Goal: Register for event/course

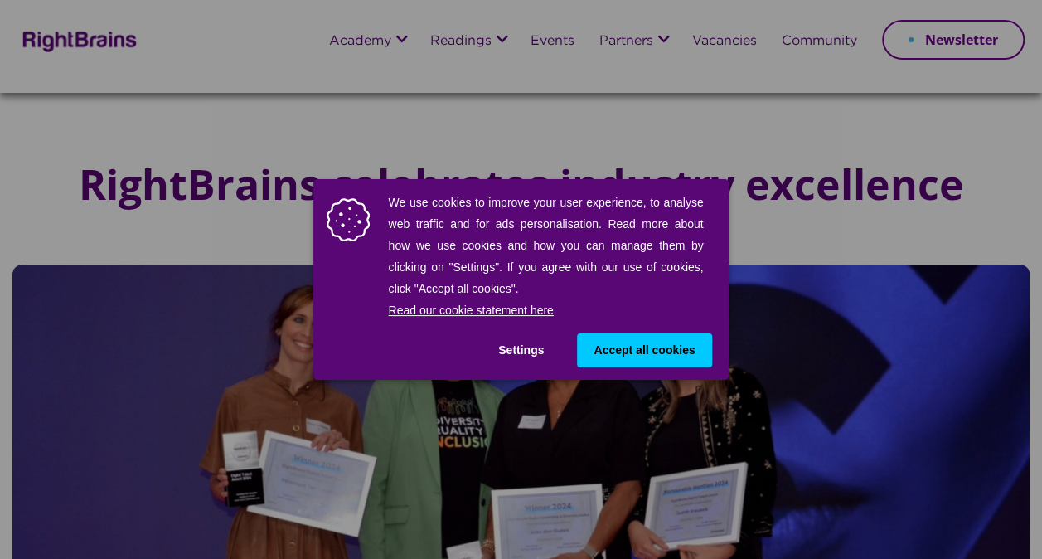
click at [537, 49] on div "We use cookies to improve your user experience, to analyse web traffic and for …" at bounding box center [521, 279] width 1042 height 559
click at [613, 358] on span "Accept all cookies" at bounding box center [643, 349] width 101 height 17
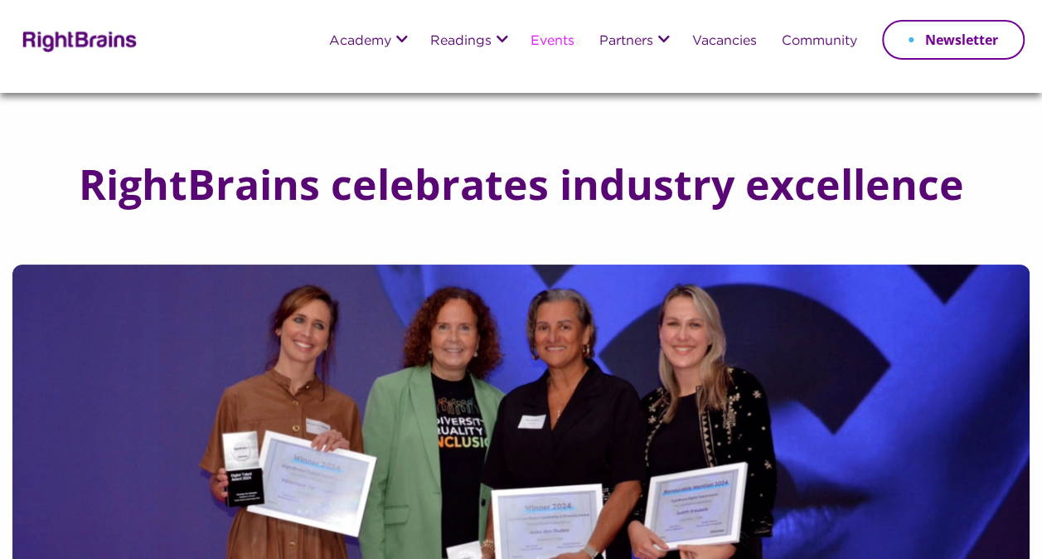
click at [530, 39] on link "Events" at bounding box center [552, 42] width 44 height 14
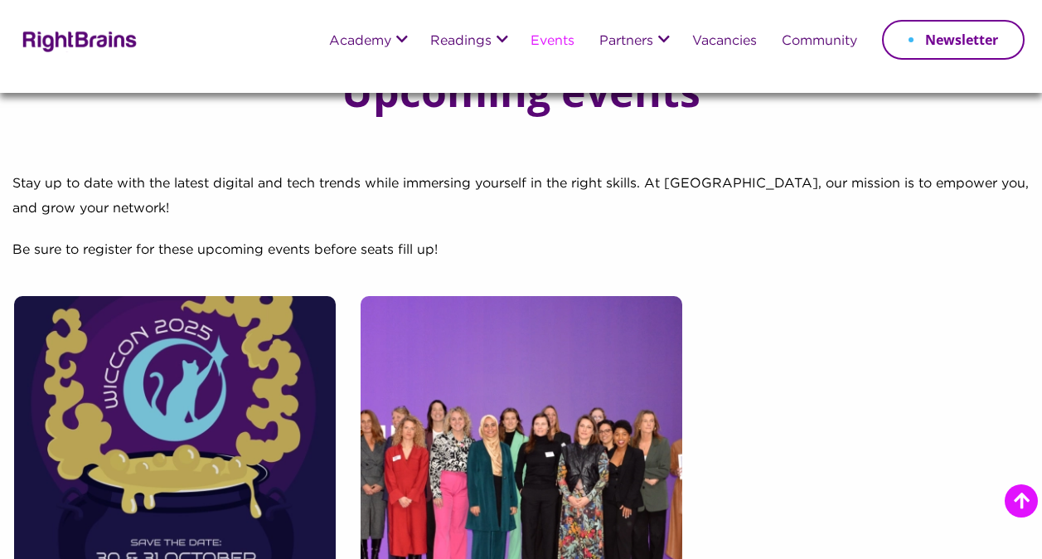
scroll to position [343, 0]
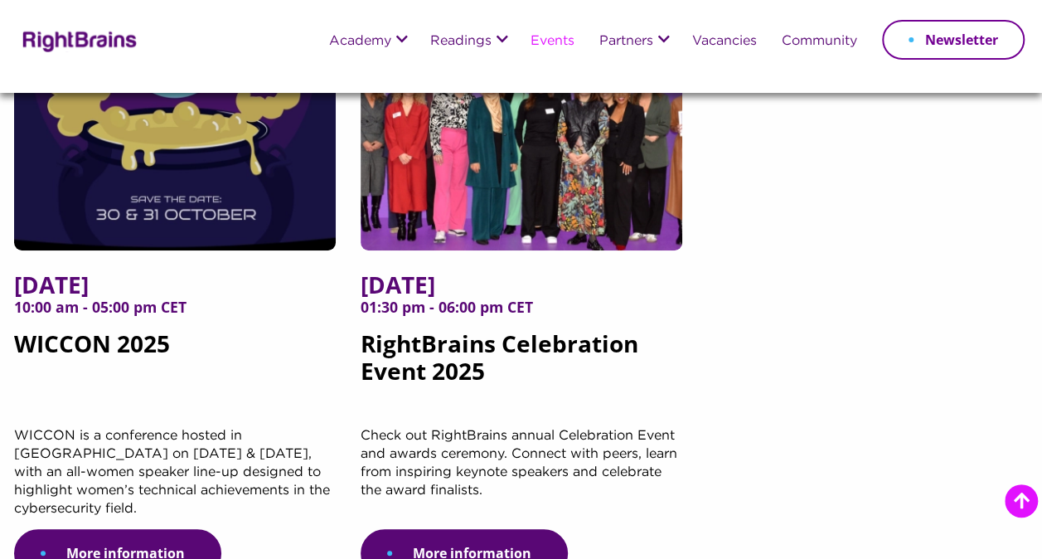
click at [464, 388] on h5 "6 November 2025 01:30 pm - 06:00 pm CET RightBrains Celebration Event 2025" at bounding box center [522, 349] width 322 height 156
click at [452, 533] on link "More information" at bounding box center [464, 553] width 207 height 48
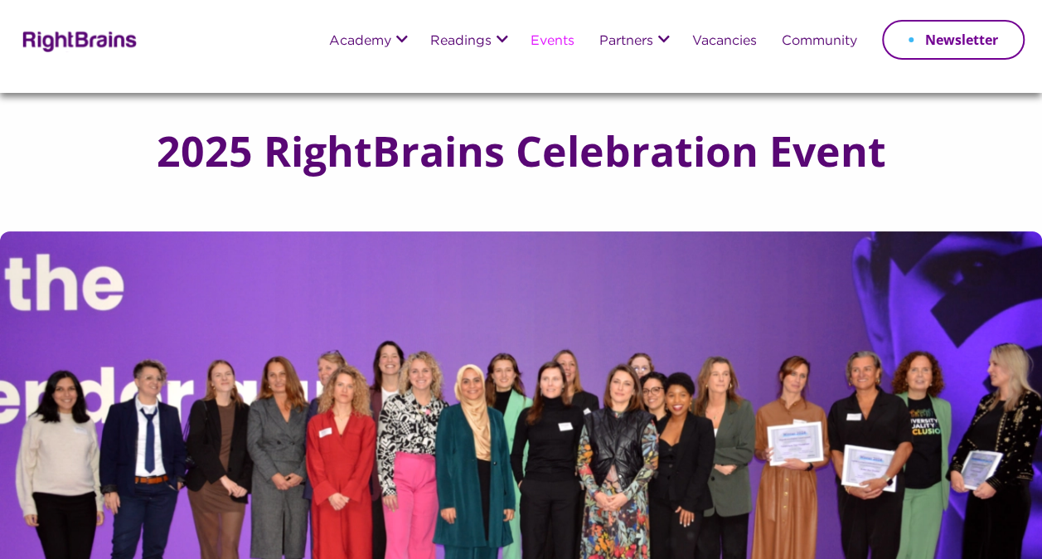
click at [34, 129] on div "2025 RightBrains Celebration Event" at bounding box center [521, 162] width 1042 height 138
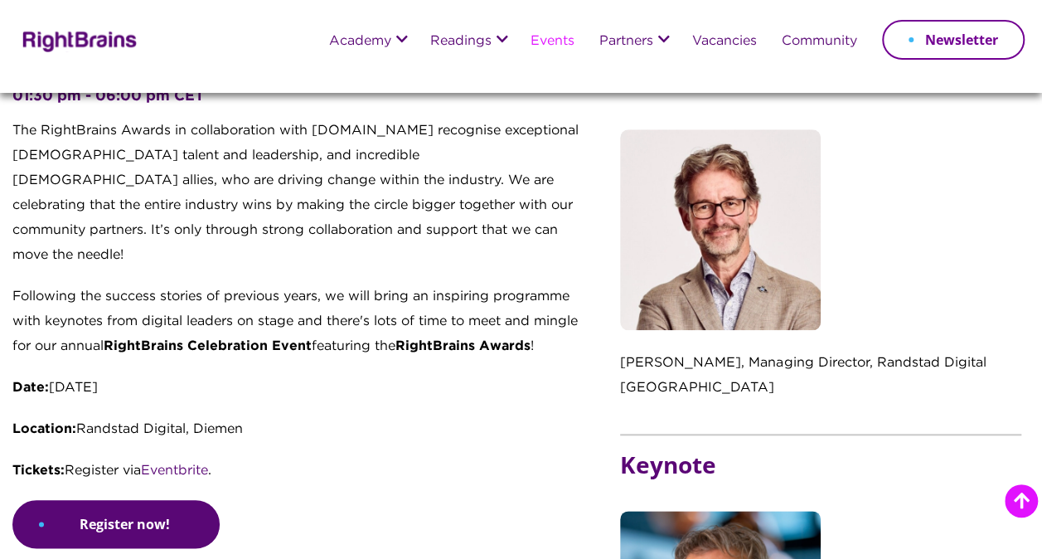
scroll to position [663, 0]
